Goal: Find specific page/section: Find specific page/section

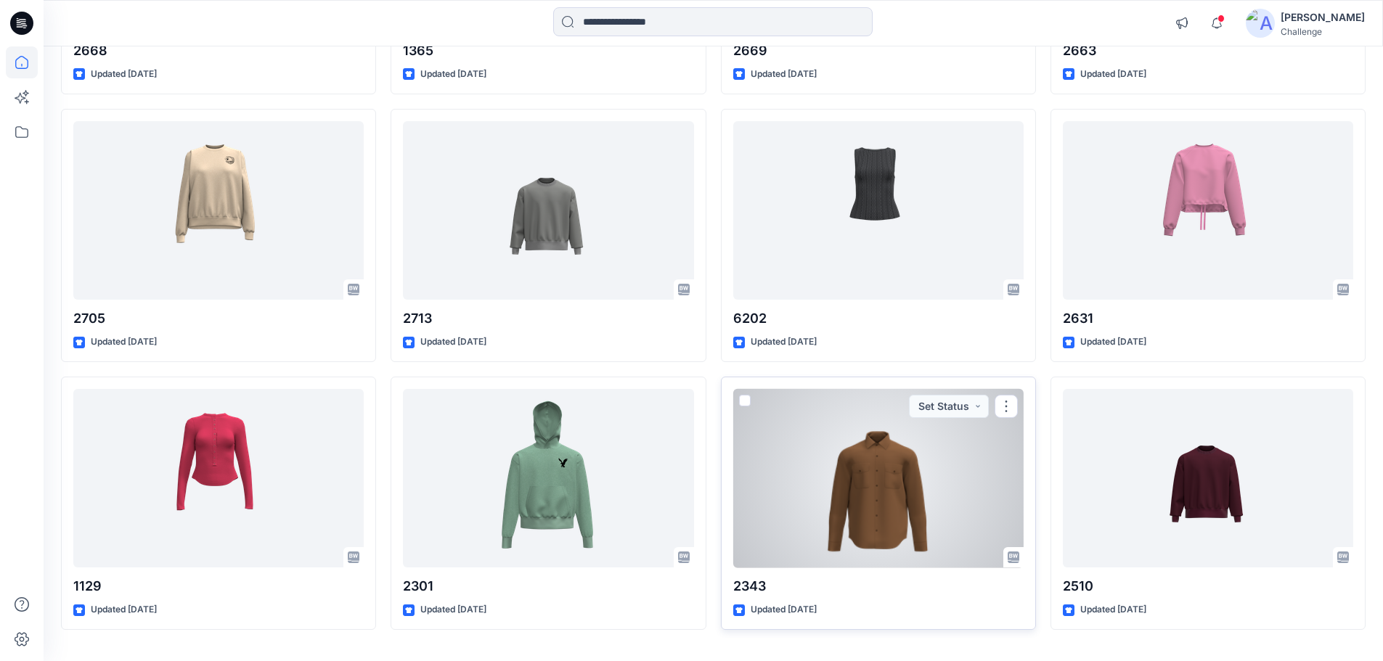
scroll to position [11659, 0]
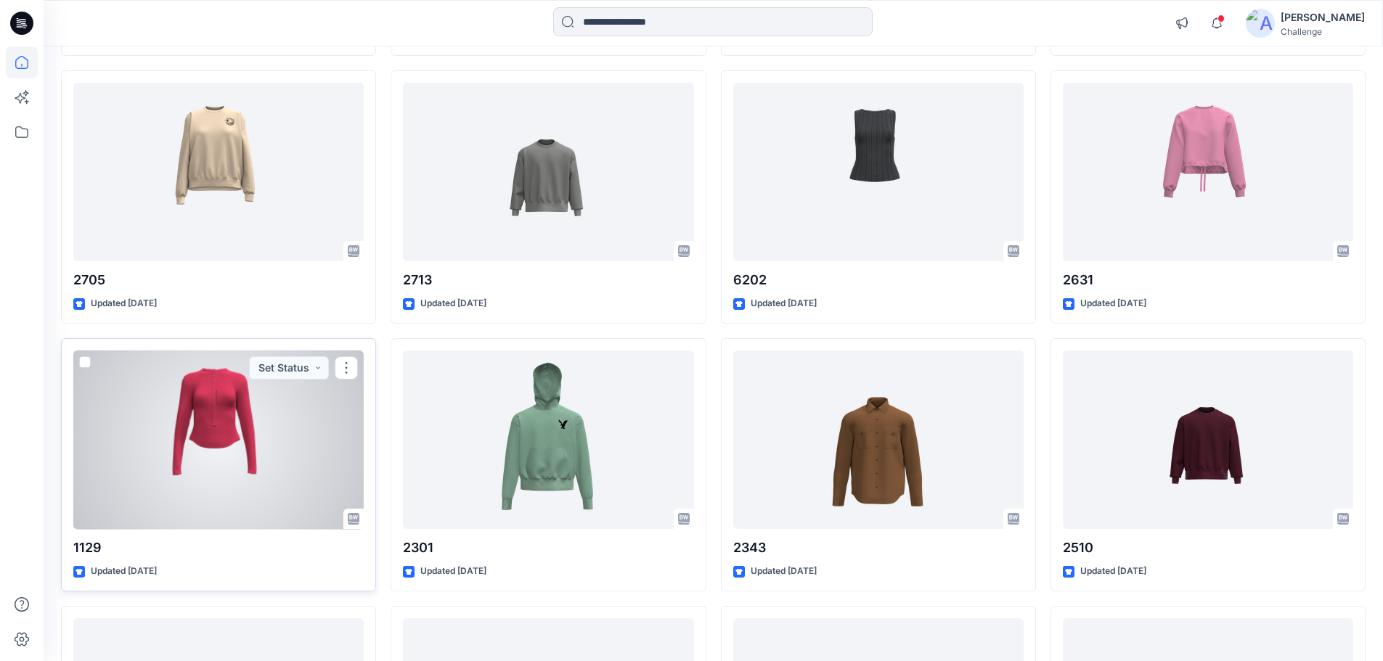
click at [309, 444] on div at bounding box center [218, 440] width 290 height 179
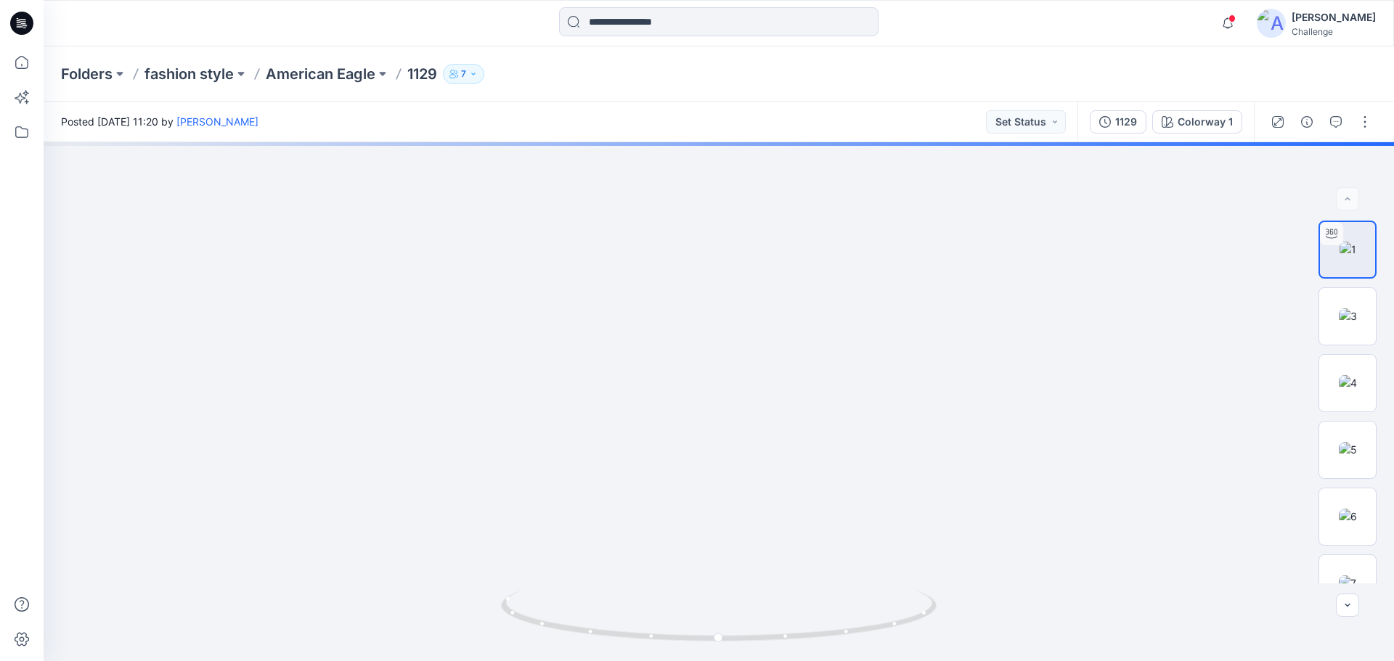
drag, startPoint x: 706, startPoint y: 308, endPoint x: 727, endPoint y: 693, distance: 386.0
click at [727, 661] on html "Notifications Your style SNM023720 is ready [DATE] 13:03 Your style SNM023760 i…" at bounding box center [697, 330] width 1394 height 661
drag, startPoint x: 721, startPoint y: 642, endPoint x: 493, endPoint y: 552, distance: 245.1
click at [466, 607] on div at bounding box center [719, 401] width 1350 height 519
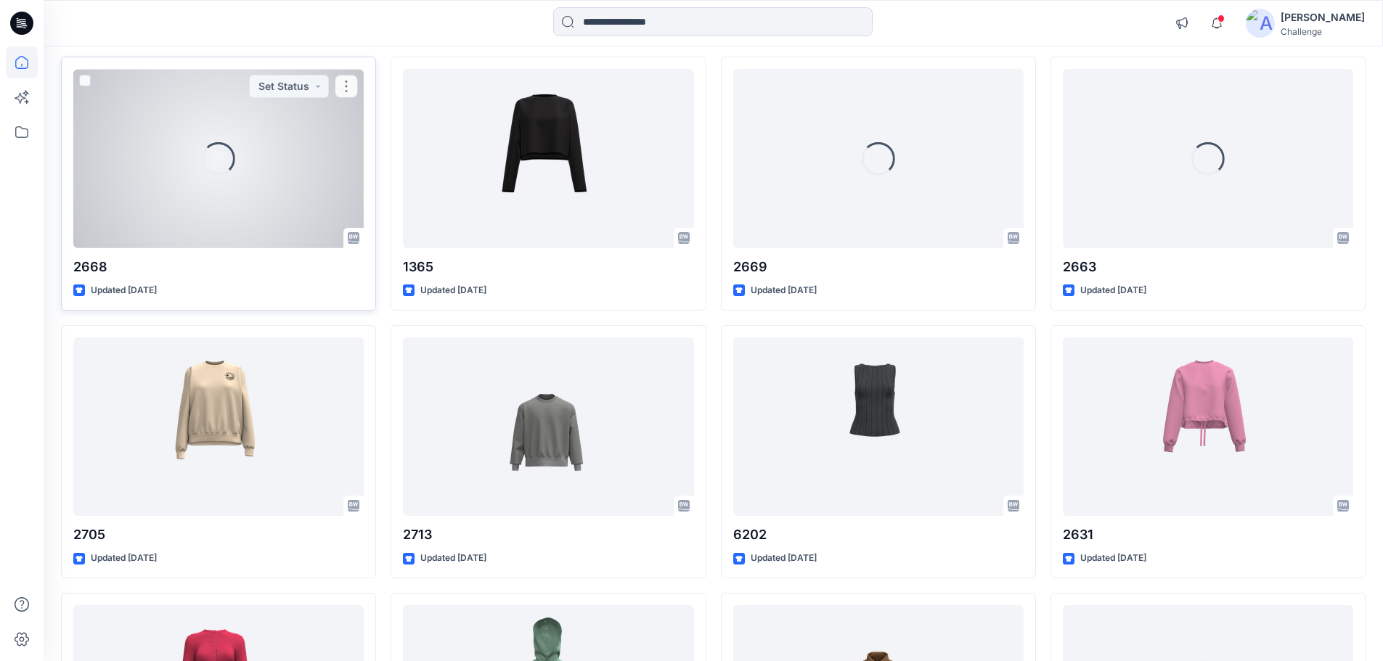
scroll to position [11369, 0]
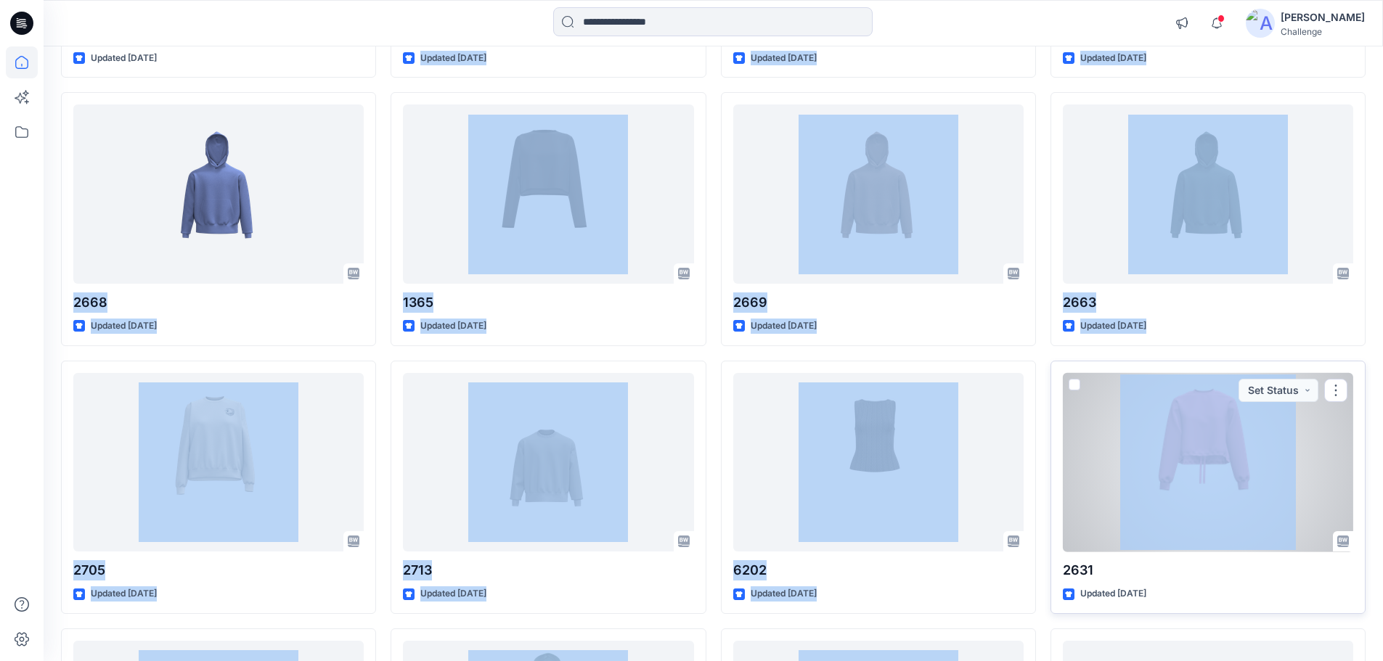
drag, startPoint x: 79, startPoint y: 302, endPoint x: 1334, endPoint y: 534, distance: 1276.6
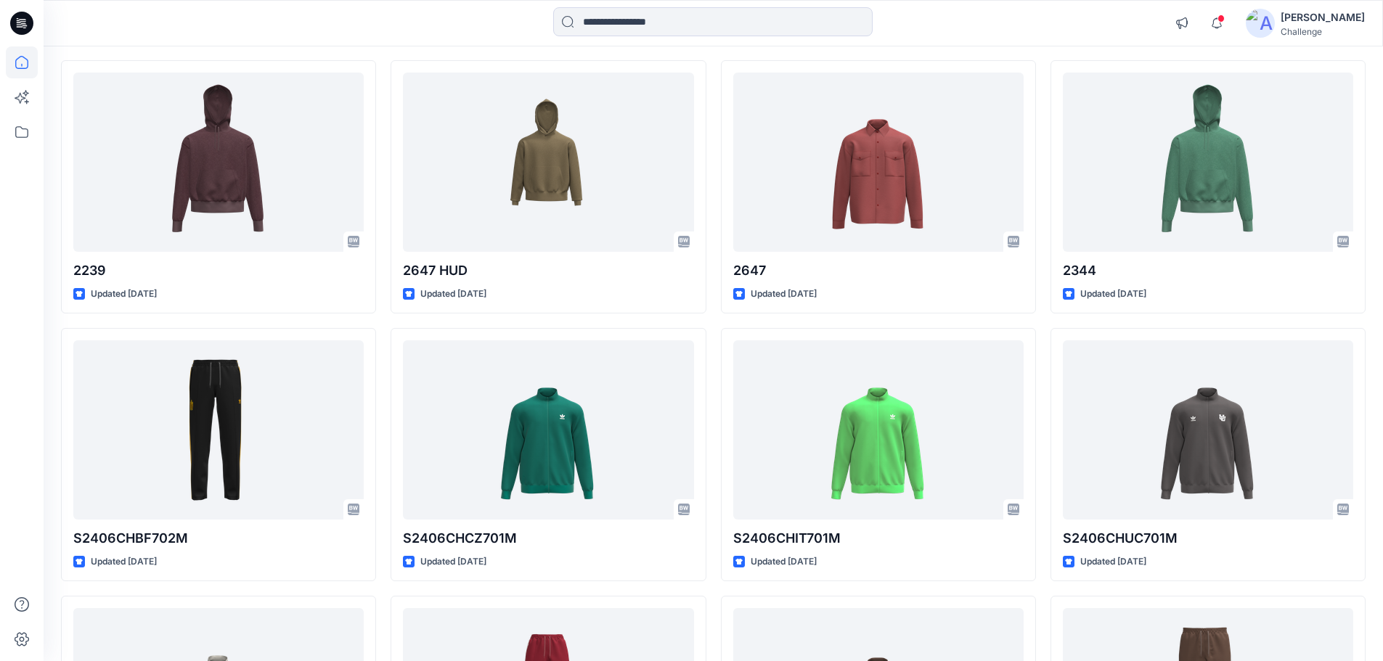
scroll to position [12240, 0]
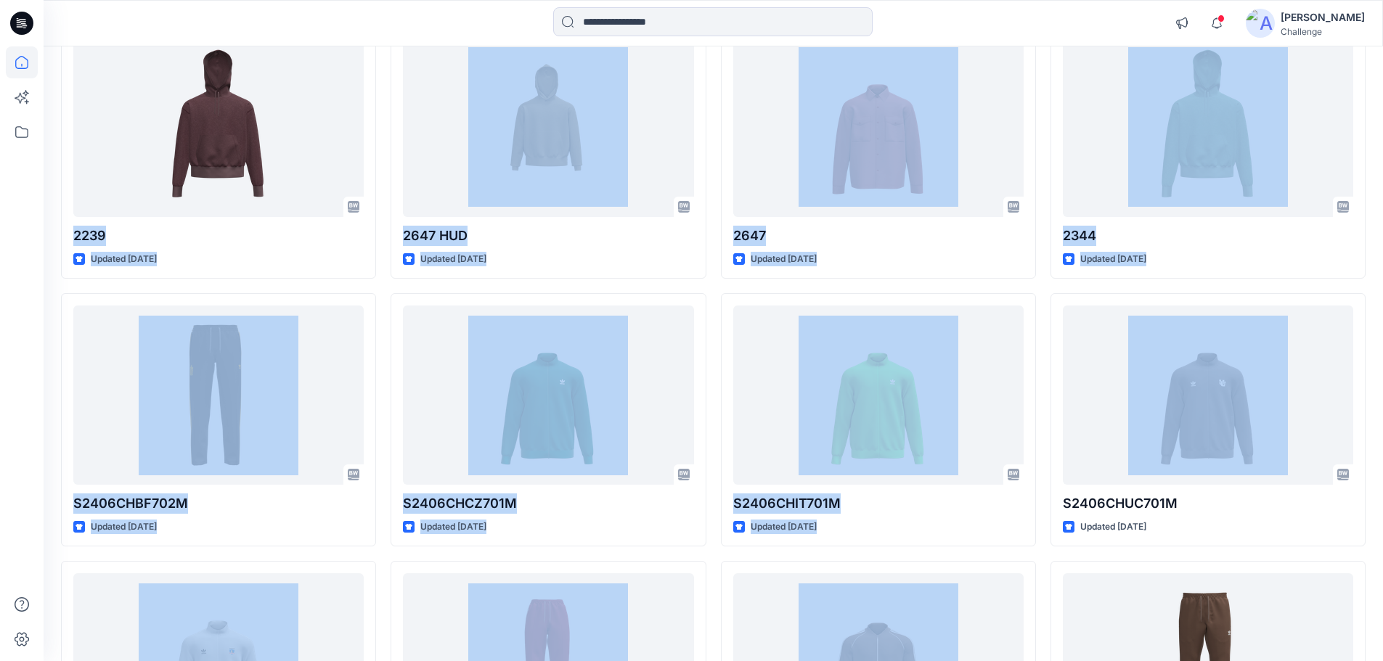
drag, startPoint x: 70, startPoint y: 234, endPoint x: 1299, endPoint y: 287, distance: 1230.3
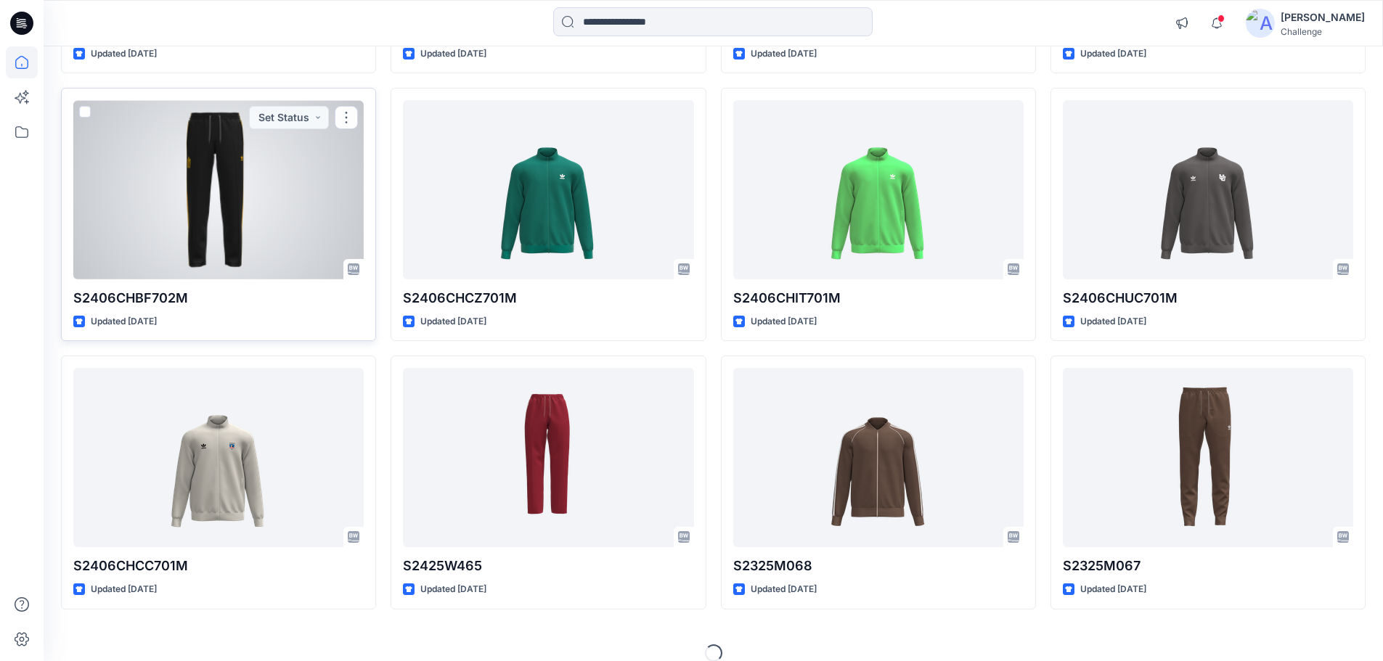
scroll to position [12463, 0]
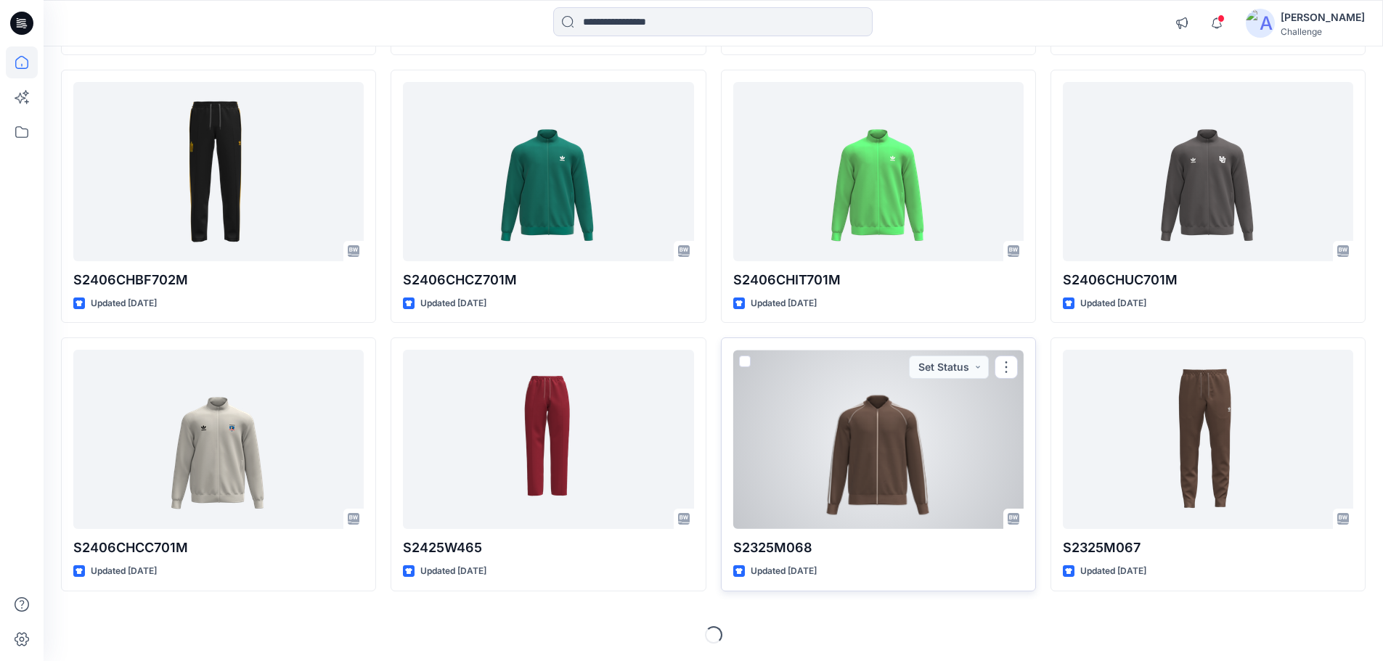
click at [876, 494] on div at bounding box center [878, 439] width 290 height 179
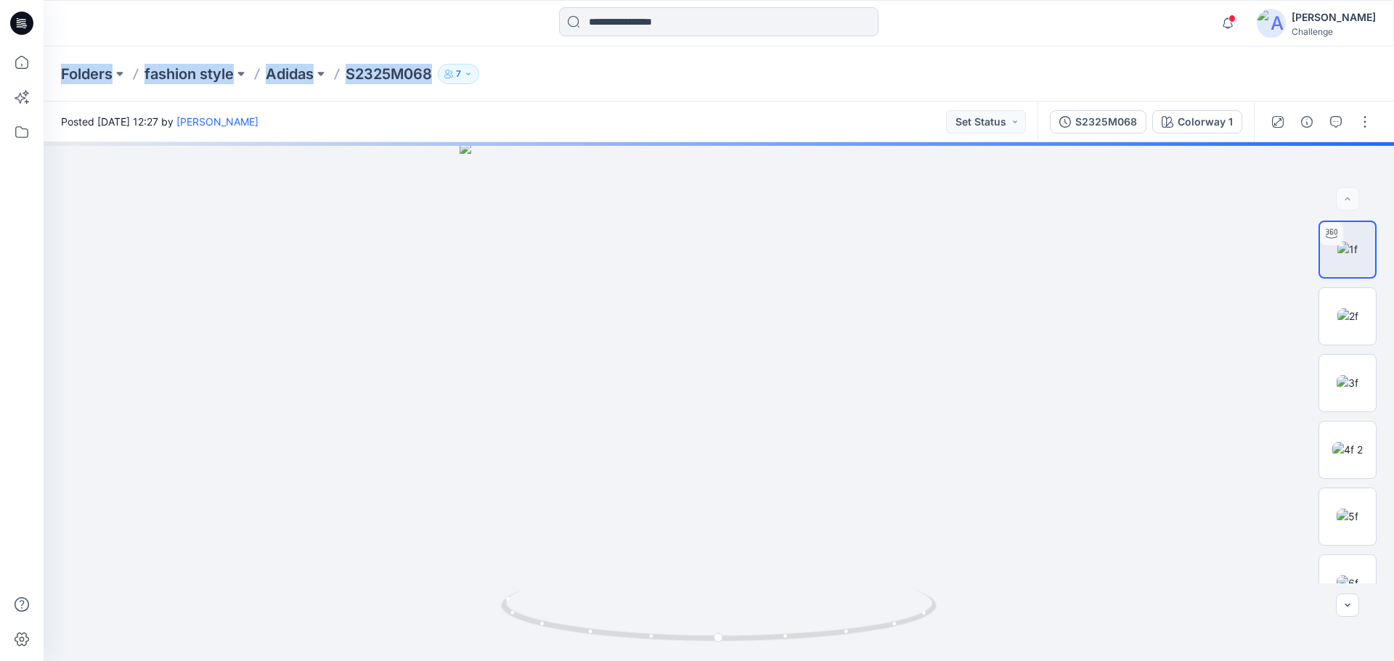
drag, startPoint x: 56, startPoint y: 71, endPoint x: 440, endPoint y: 71, distance: 384.1
click at [440, 71] on div "Folders fashion style Adidas S2325M068 7" at bounding box center [719, 73] width 1350 height 55
click at [531, 76] on div "Folders fashion style Adidas S2325M068 7" at bounding box center [662, 74] width 1202 height 20
